Goal: Task Accomplishment & Management: Use online tool/utility

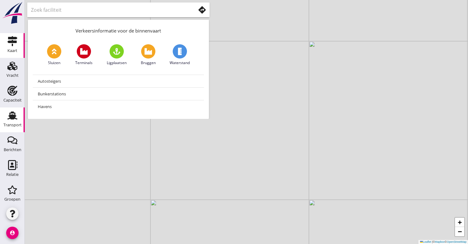
click at [10, 119] on icon "Transport" at bounding box center [12, 115] width 10 height 10
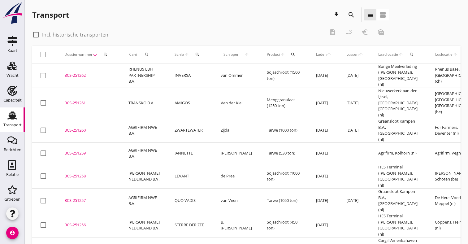
click at [164, 188] on td "AGRIFIRM NWE B.V." at bounding box center [144, 200] width 46 height 24
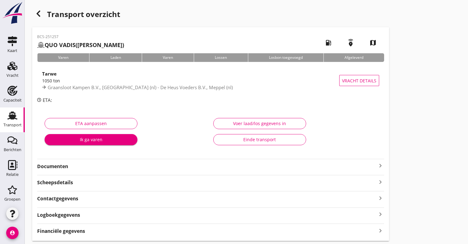
click at [88, 227] on div "Financiële gegevens keyboard_arrow_right" at bounding box center [210, 230] width 347 height 8
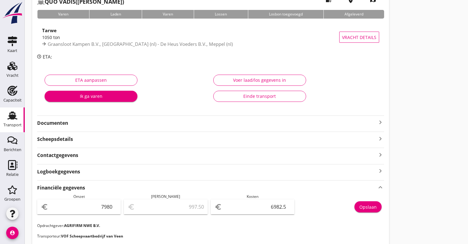
scroll to position [51, 0]
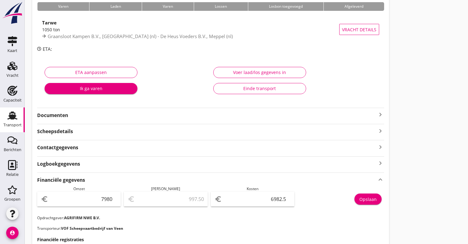
click at [14, 127] on div "Transport" at bounding box center [12, 125] width 18 height 4
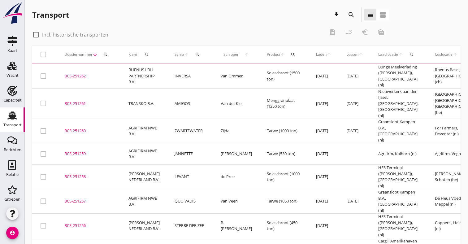
click at [167, 165] on td "LEVANT" at bounding box center [190, 177] width 46 height 24
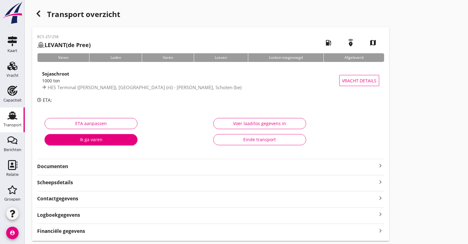
click at [84, 229] on strong "Financiële gegevens" at bounding box center [61, 230] width 48 height 7
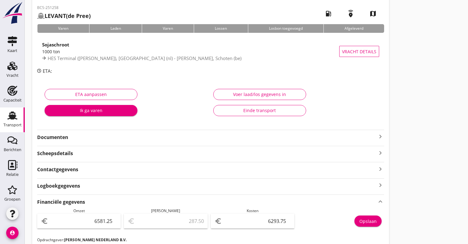
scroll to position [33, 0]
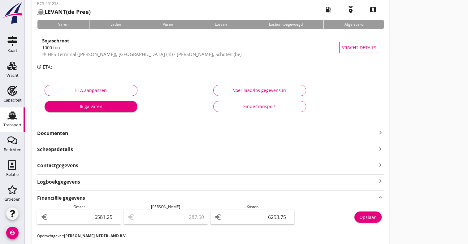
click at [4, 125] on div "Transport" at bounding box center [12, 125] width 18 height 4
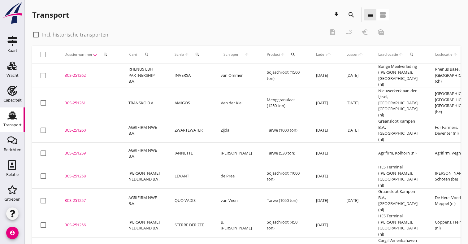
click at [182, 143] on td "JANNETTE" at bounding box center [190, 153] width 46 height 21
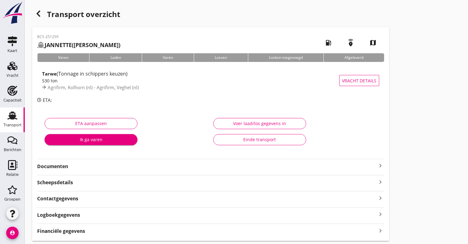
click at [119, 235] on div "BCS-251259 [PERSON_NAME] ([PERSON_NAME]) local_gas_station emergency_share map …" at bounding box center [210, 133] width 357 height 213
click at [121, 231] on div "Financiële gegevens keyboard_arrow_right" at bounding box center [210, 230] width 347 height 8
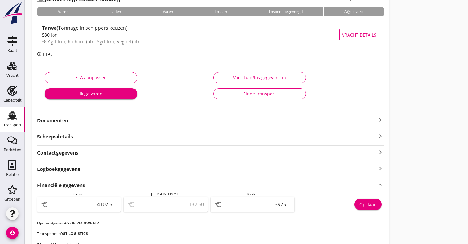
scroll to position [46, 0]
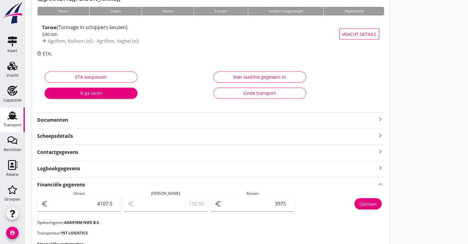
click at [1, 120] on link "Transport Transport" at bounding box center [12, 119] width 25 height 25
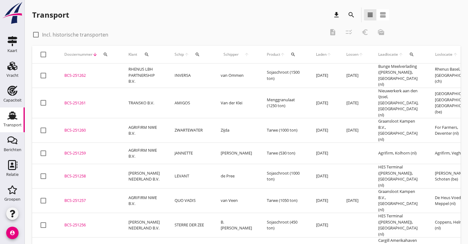
click at [119, 118] on td "BCS-251260 upload_file Drop hier uw bestand om het aan het dossier toe te voegen" at bounding box center [89, 130] width 64 height 24
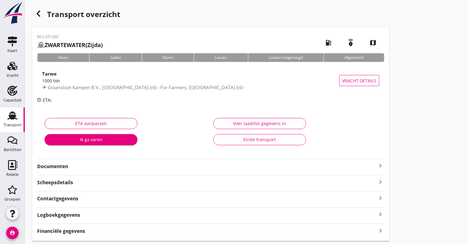
click at [70, 227] on strong "Financiële gegevens" at bounding box center [61, 230] width 48 height 7
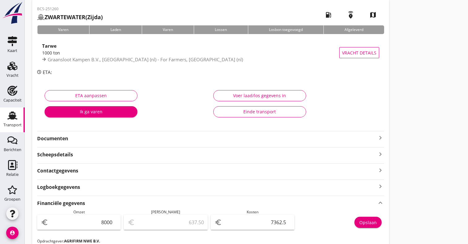
scroll to position [48, 0]
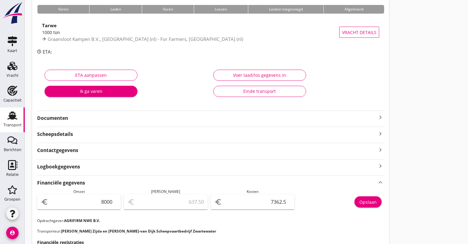
click at [14, 117] on use at bounding box center [12, 116] width 10 height 8
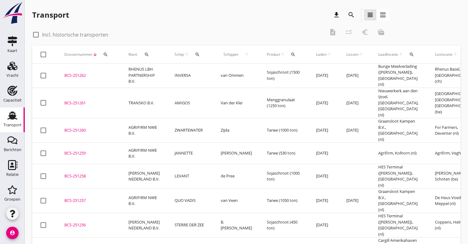
click at [161, 99] on td "TRANSKO B.V." at bounding box center [144, 103] width 46 height 31
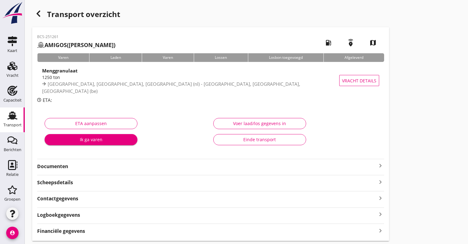
click at [105, 227] on div "Financiële gegevens keyboard_arrow_right" at bounding box center [210, 230] width 347 height 8
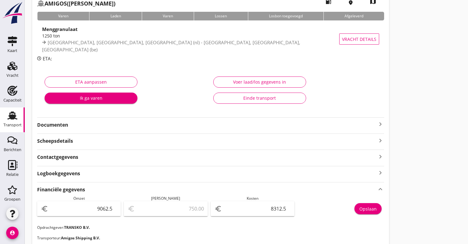
scroll to position [42, 0]
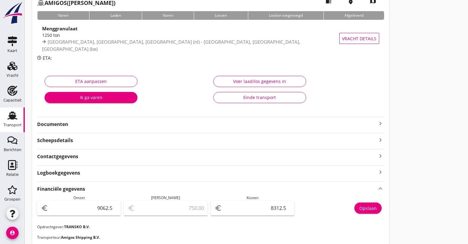
click at [13, 119] on use at bounding box center [12, 116] width 10 height 8
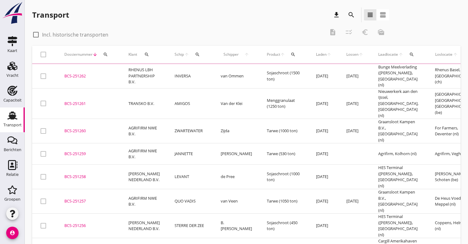
click at [99, 73] on div "BCS-251262" at bounding box center [88, 76] width 49 height 6
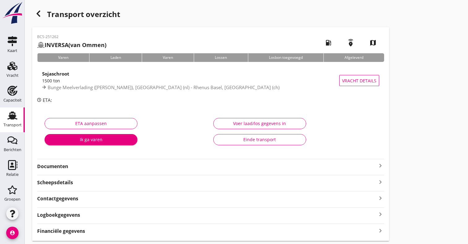
click at [84, 232] on strong "Financiële gegevens" at bounding box center [61, 230] width 48 height 7
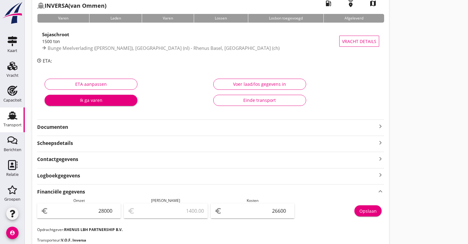
scroll to position [48, 0]
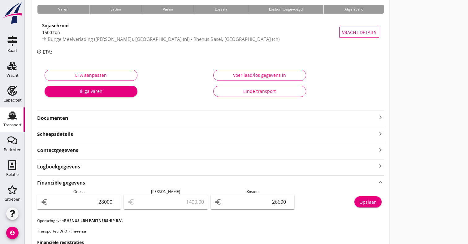
click at [19, 127] on div "Transport" at bounding box center [12, 125] width 18 height 4
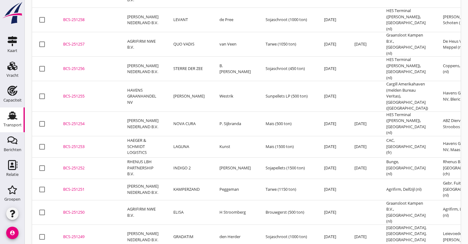
scroll to position [156, 0]
click at [166, 57] on td "STERRE DER ZEE" at bounding box center [189, 69] width 46 height 24
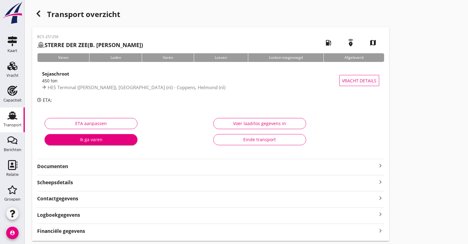
click at [109, 232] on div "Financiële gegevens keyboard_arrow_right" at bounding box center [210, 230] width 347 height 8
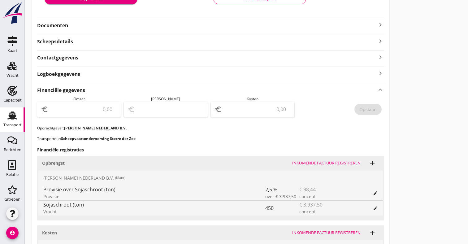
scroll to position [153, 0]
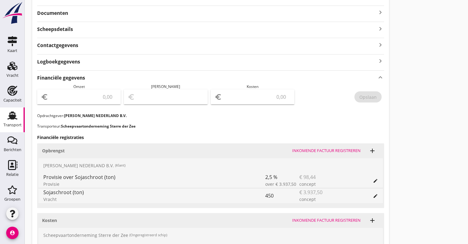
click at [101, 105] on div "euro" at bounding box center [79, 101] width 84 height 24
click at [101, 100] on input "number" at bounding box center [82, 97] width 67 height 10
type input "3839.06"
click at [256, 97] on input "number" at bounding box center [256, 97] width 67 height 10
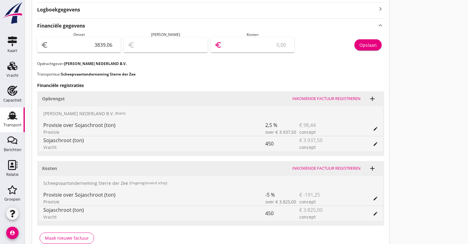
scroll to position [205, 0]
type input "3836.06"
type input "3"
type input "3803.06"
type input "36"
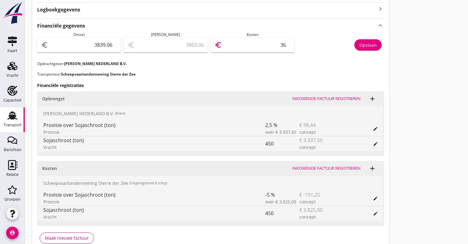
type input "3476.06"
type input "363"
type input "206.06"
type input "3633"
type input "205.36"
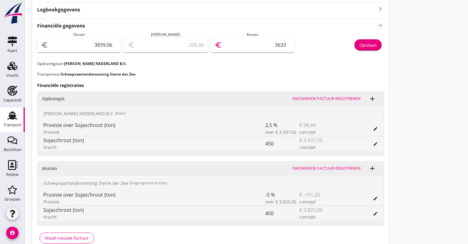
type input "3633.7"
type input "205.31"
type input "3633.75"
click at [377, 47] on button "Opslaan" at bounding box center [367, 44] width 27 height 11
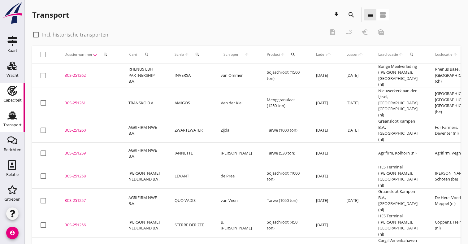
click at [12, 100] on div "Capaciteit" at bounding box center [12, 100] width 18 height 4
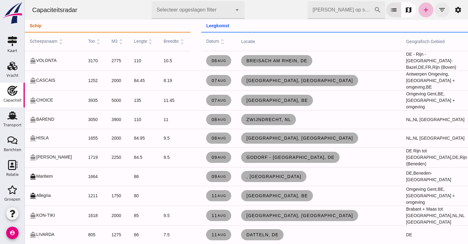
click at [443, 9] on icon "filter_list" at bounding box center [441, 9] width 7 height 7
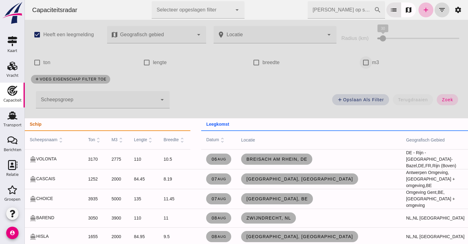
click input "m3"
checkbox input "true"
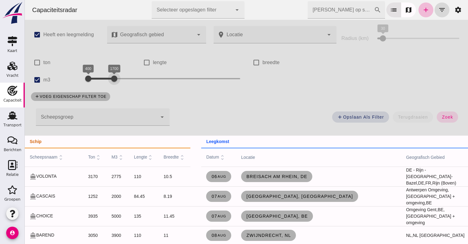
drag, startPoint x: 199, startPoint y: 75, endPoint x: 112, endPoint y: 78, distance: 87.0
click at [112, 78] on div at bounding box center [114, 78] width 12 height 12
drag, startPoint x: 112, startPoint y: 78, endPoint x: 104, endPoint y: 78, distance: 7.7
click at [104, 78] on div at bounding box center [106, 78] width 12 height 12
drag, startPoint x: 86, startPoint y: 78, endPoint x: 92, endPoint y: 80, distance: 5.8
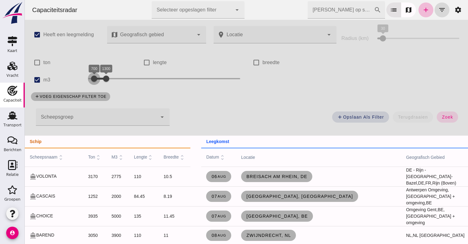
click at [92, 80] on div at bounding box center [94, 78] width 12 height 12
click span "zoek"
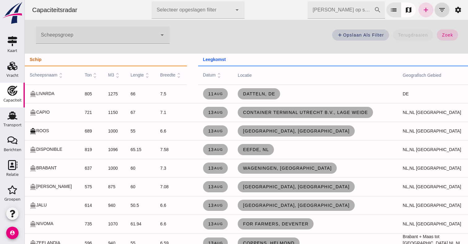
scroll to position [82, 0]
click small "aug"
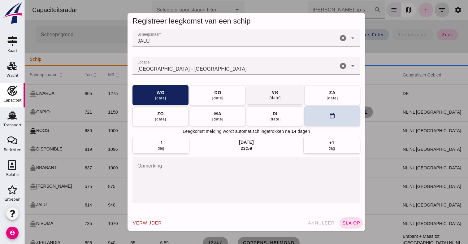
click div "vr"
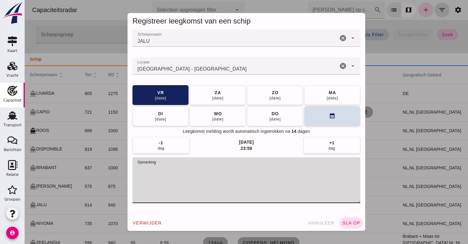
click textarea "opmerking"
type textarea "STOFFERS"
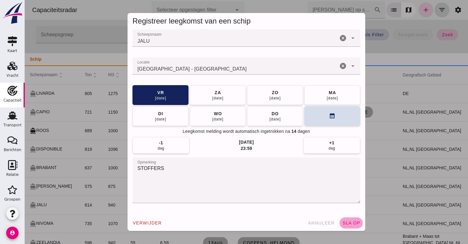
click span "sla op"
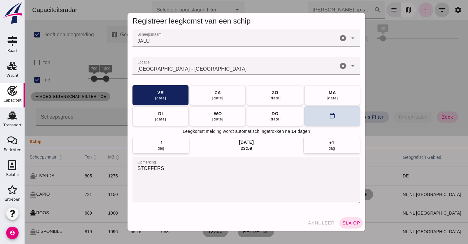
scroll to position [82, 0]
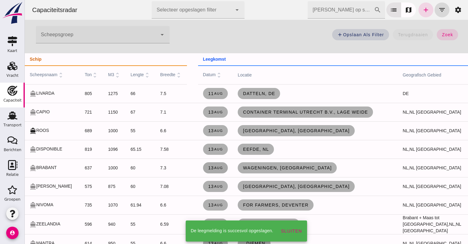
click span "13 aug"
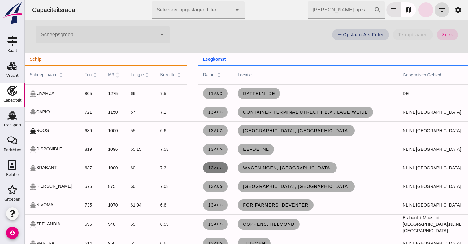
scroll to position [0, 0]
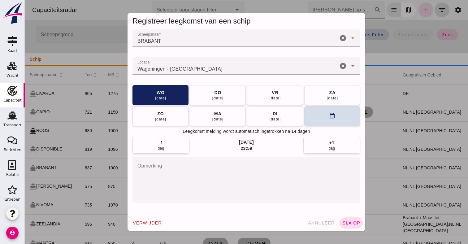
click textarea "opmerking"
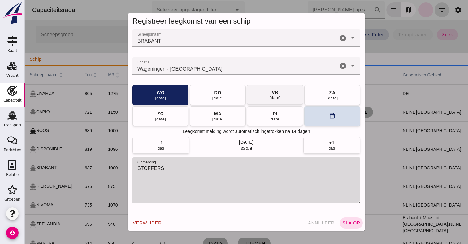
type textarea "STOFFERS"
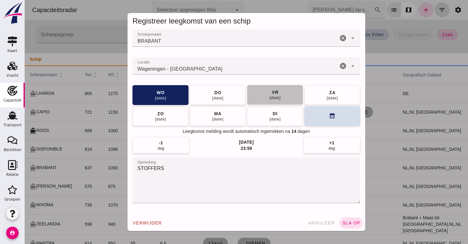
click div "vr"
click span "sla op"
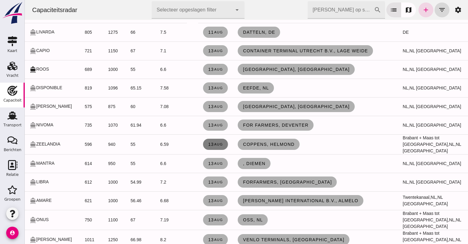
click span "13 aug"
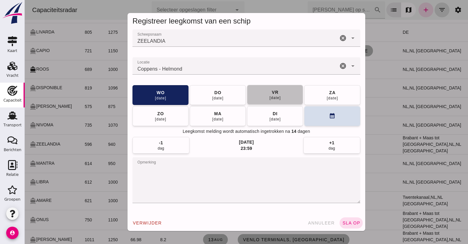
click button "[DATE]"
click button "sla op"
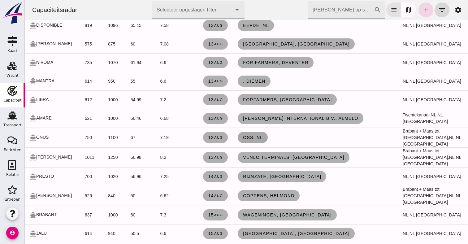
scroll to position [204, 0]
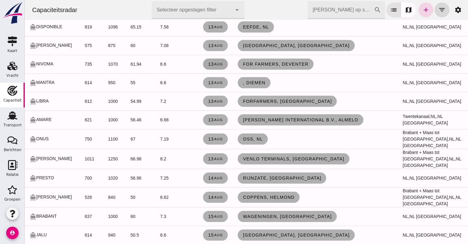
click small "aug"
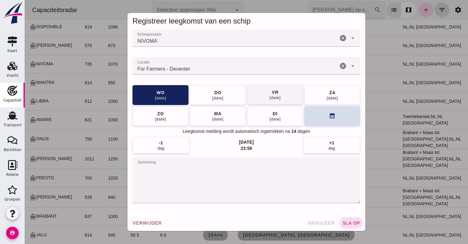
click div "vr"
click span "sla op"
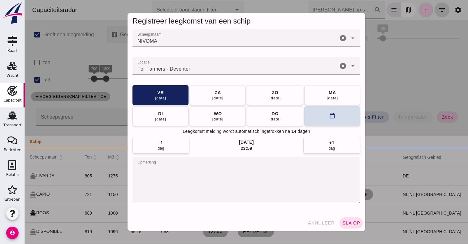
scroll to position [204, 0]
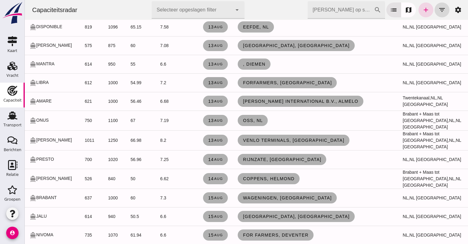
click small "aug"
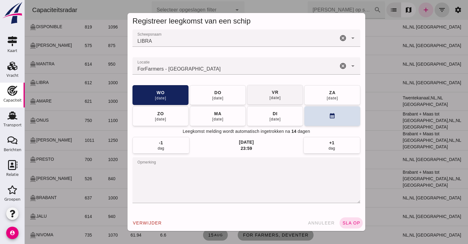
click button "[DATE]"
click span "sla op"
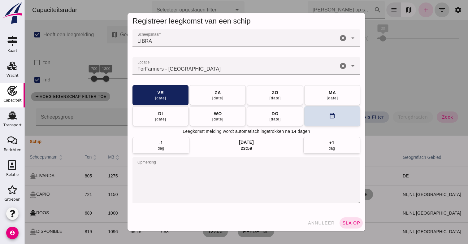
scroll to position [204, 0]
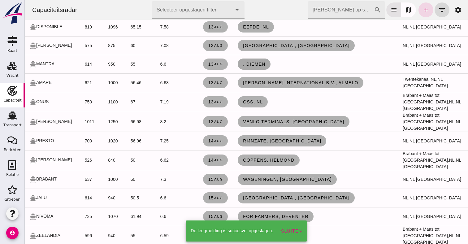
click at [248, 67] on link ", Diemen" at bounding box center [254, 63] width 32 height 11
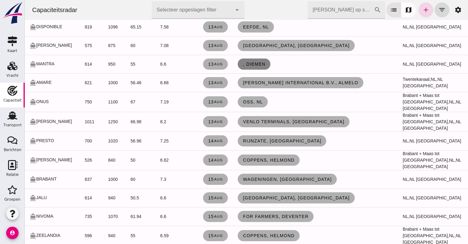
scroll to position [0, 0]
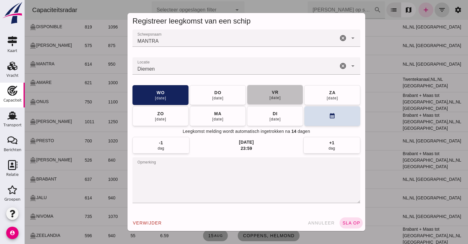
click div "15 aug"
click span "sla op"
